Goal: Task Accomplishment & Management: Use online tool/utility

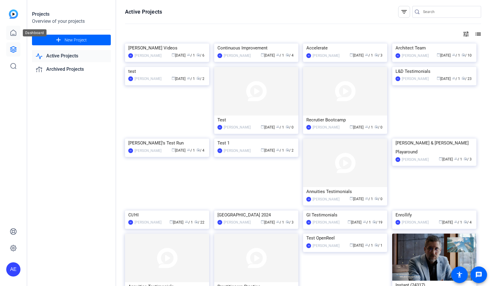
click at [15, 32] on icon at bounding box center [13, 32] width 7 height 7
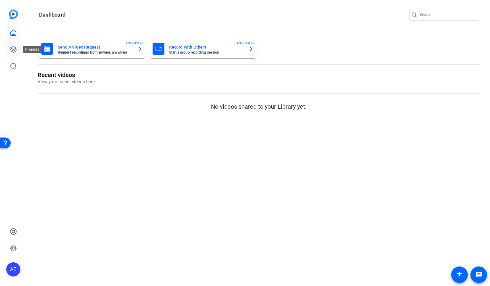
click at [13, 48] on icon at bounding box center [13, 49] width 7 height 7
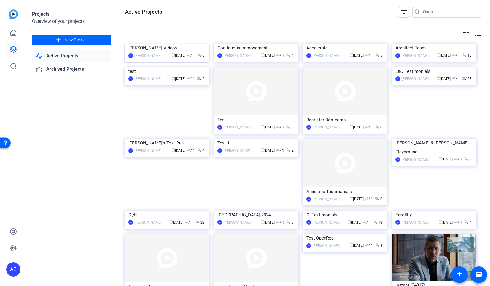
click at [189, 44] on img at bounding box center [167, 44] width 84 height 0
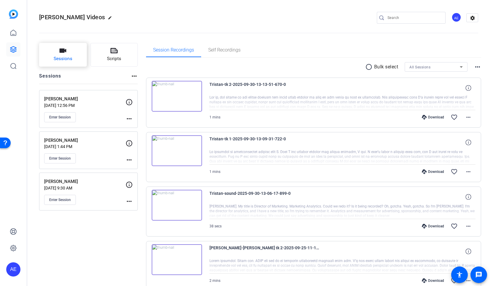
click at [76, 49] on button "Sessions" at bounding box center [63, 55] width 48 height 24
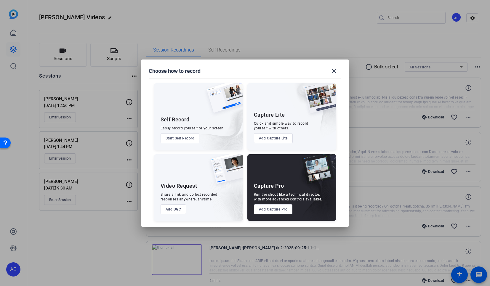
click at [285, 212] on button "Add Capture Pro" at bounding box center [273, 209] width 39 height 10
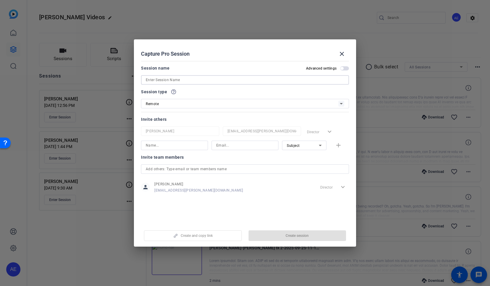
click at [167, 80] on input at bounding box center [245, 79] width 199 height 7
paste input "[PERSON_NAME]"
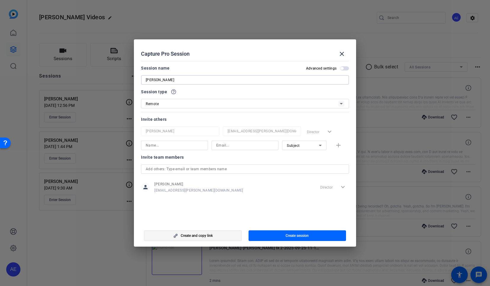
type input "[PERSON_NAME]"
click at [230, 237] on span "button" at bounding box center [192, 236] width 97 height 14
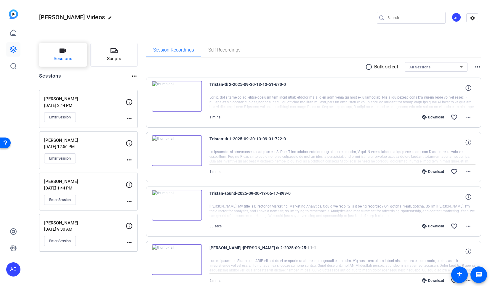
click at [65, 56] on span "Sessions" at bounding box center [63, 58] width 19 height 7
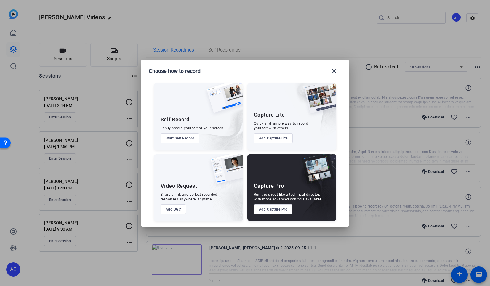
click at [291, 215] on div "Capture Pro Run the shoot like a technical director, with more advanced control…" at bounding box center [291, 187] width 89 height 67
click at [288, 212] on button "Add Capture Pro" at bounding box center [273, 209] width 39 height 10
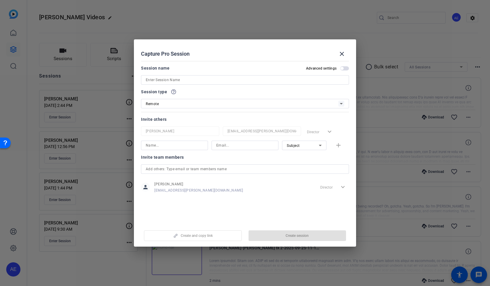
click at [179, 81] on input at bounding box center [245, 79] width 199 height 7
paste input "Hi [PERSON_NAME], Please hold this time for the Launch video testimonial. Here …"
type input "Hi [PERSON_NAME], Please hold this time for the Launch video testimonial. Here …"
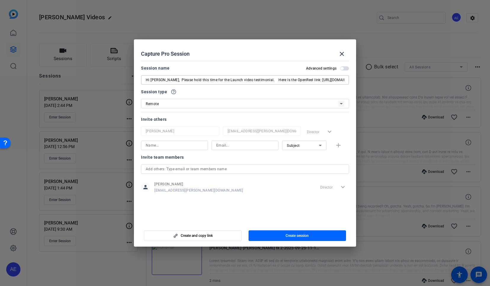
scroll to position [0, 218]
click at [179, 81] on input "Hi [PERSON_NAME], Please hold this time for the Launch video testimonial. Here …" at bounding box center [245, 79] width 199 height 7
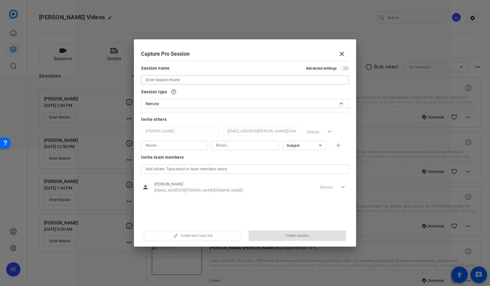
scroll to position [0, 0]
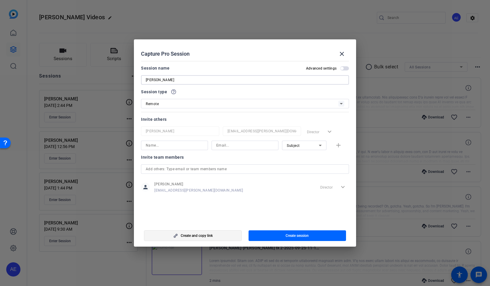
type input "[PERSON_NAME]"
click at [210, 234] on span "Create and copy link" at bounding box center [197, 236] width 32 height 5
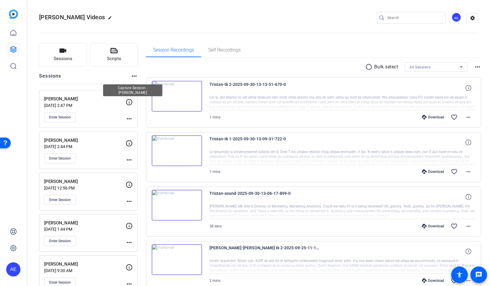
click at [130, 103] on icon at bounding box center [129, 102] width 7 height 7
click at [131, 120] on mat-icon "more_horiz" at bounding box center [129, 118] width 7 height 7
click at [137, 129] on span "Edit Session" at bounding box center [143, 127] width 27 height 7
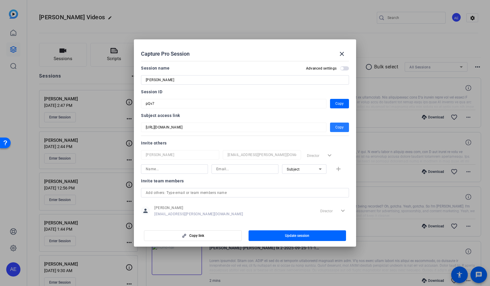
click at [340, 129] on span "Copy" at bounding box center [339, 127] width 8 height 7
click at [341, 53] on mat-icon "close" at bounding box center [341, 53] width 7 height 7
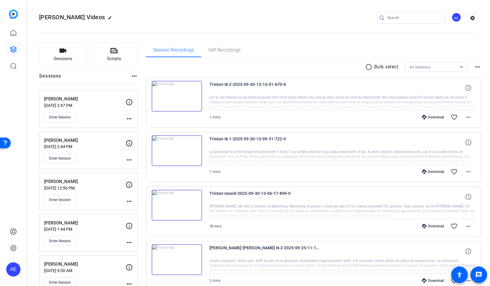
click at [130, 163] on mat-icon "more_horiz" at bounding box center [129, 159] width 7 height 7
click at [135, 169] on span "Edit Session" at bounding box center [143, 168] width 27 height 7
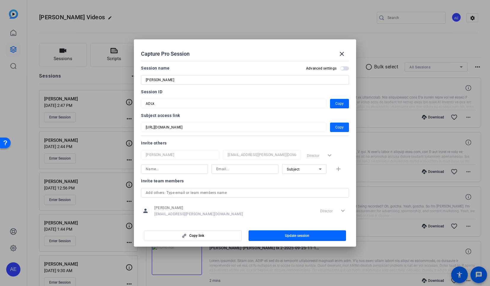
click at [335, 130] on span "Copy" at bounding box center [339, 127] width 8 height 7
click at [343, 55] on mat-icon "close" at bounding box center [341, 53] width 7 height 7
